Goal: Register for event/course

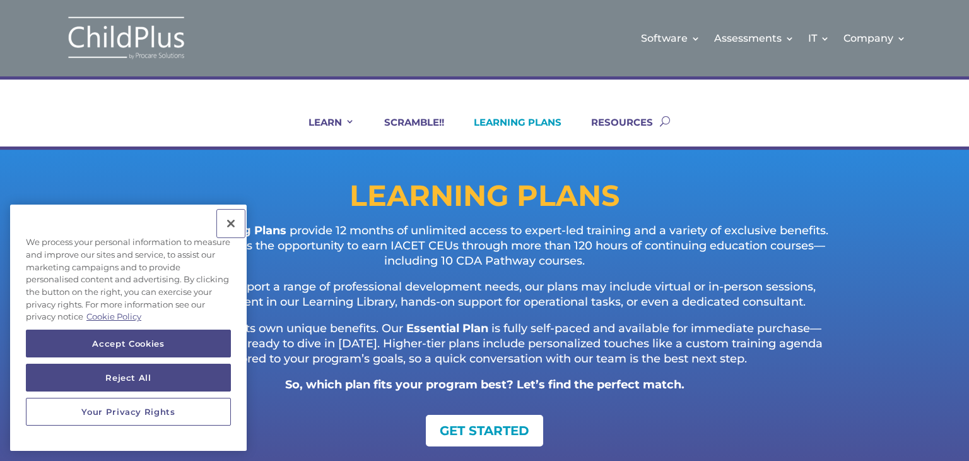
click at [230, 222] on button "Close" at bounding box center [231, 224] width 28 height 28
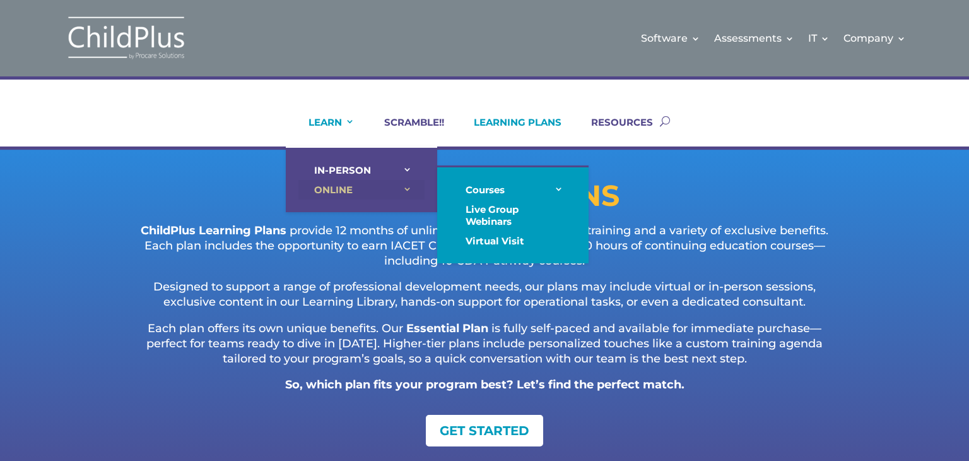
click at [338, 184] on link "ONLINE" at bounding box center [362, 190] width 126 height 20
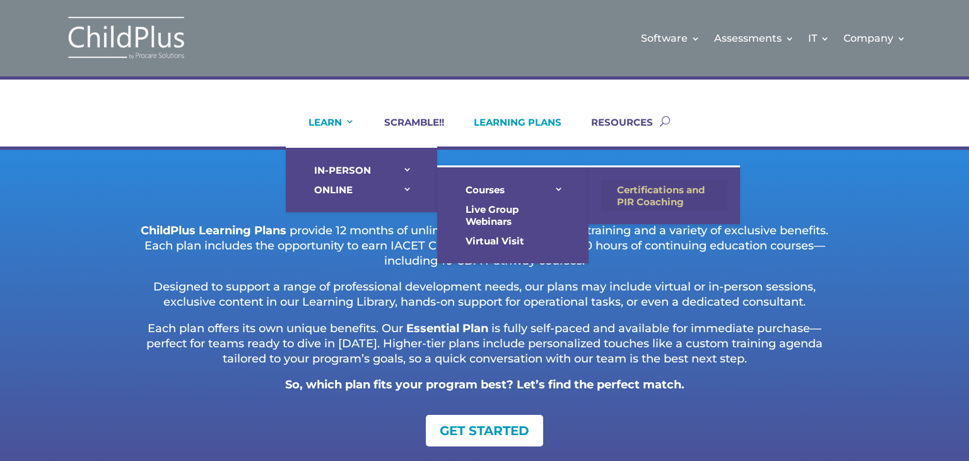
click at [624, 187] on link "Certifications and PIR Coaching" at bounding box center [664, 196] width 126 height 32
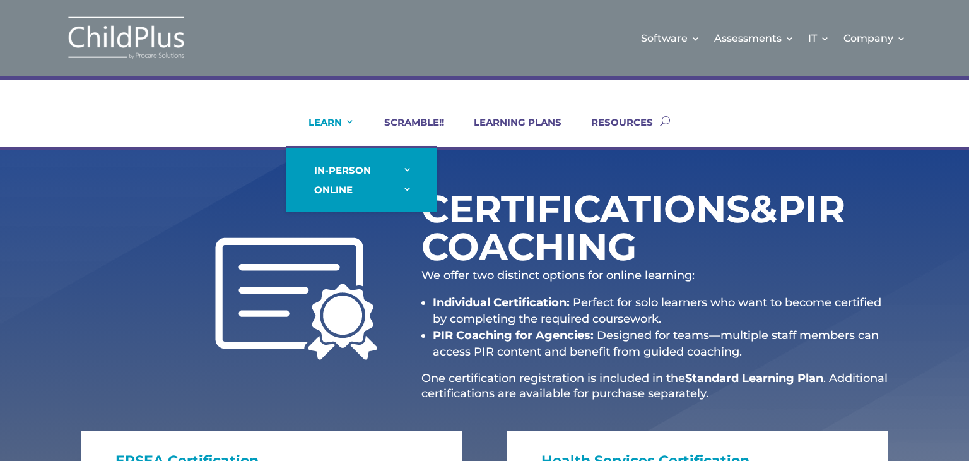
click at [334, 117] on link "LEARN" at bounding box center [324, 131] width 62 height 30
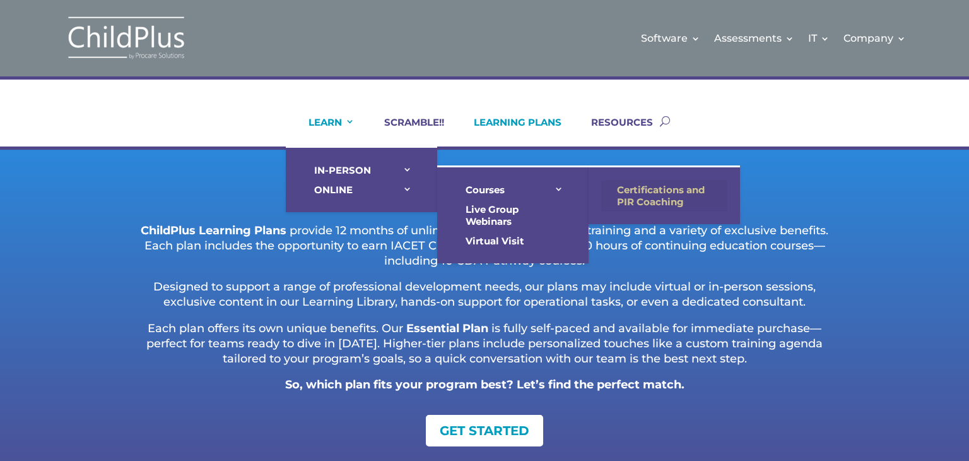
click at [656, 192] on link "Certifications and PIR Coaching" at bounding box center [664, 196] width 126 height 32
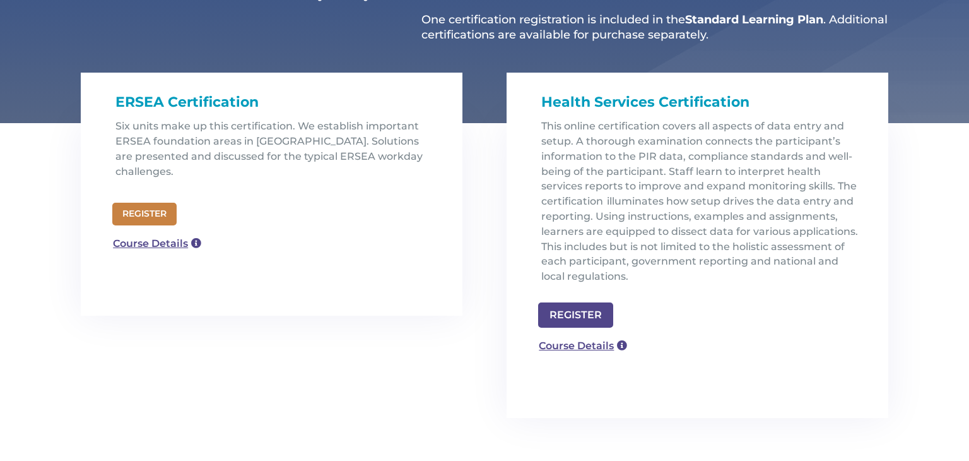
scroll to position [357, 0]
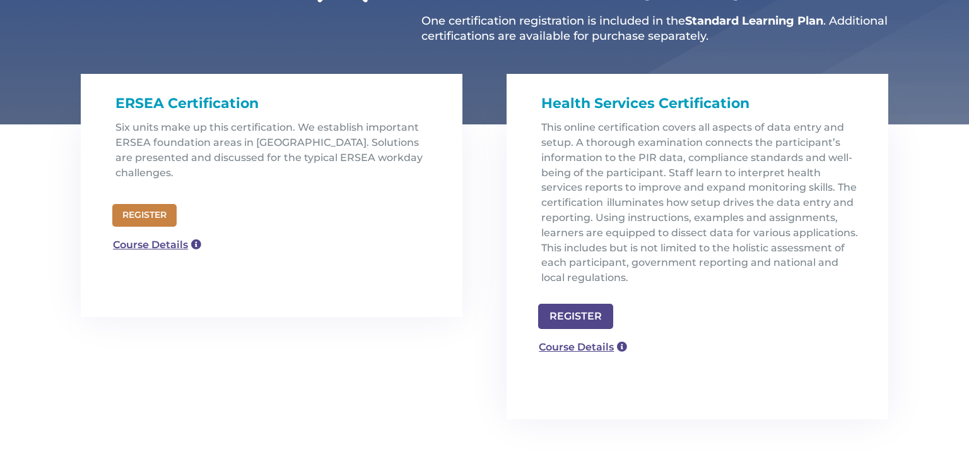
click at [139, 204] on link "REGISTER" at bounding box center [144, 215] width 64 height 23
click at [572, 346] on link "Course Details" at bounding box center [577, 345] width 91 height 20
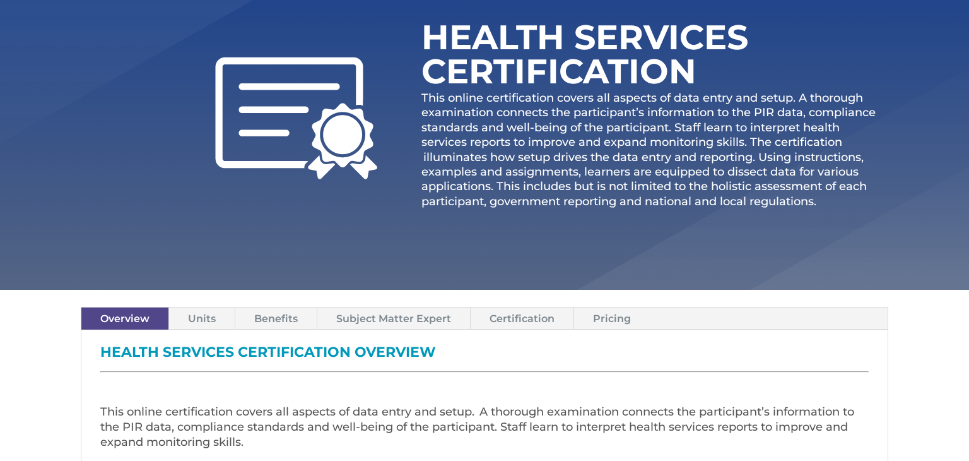
scroll to position [157, 0]
